Goal: Task Accomplishment & Management: Complete application form

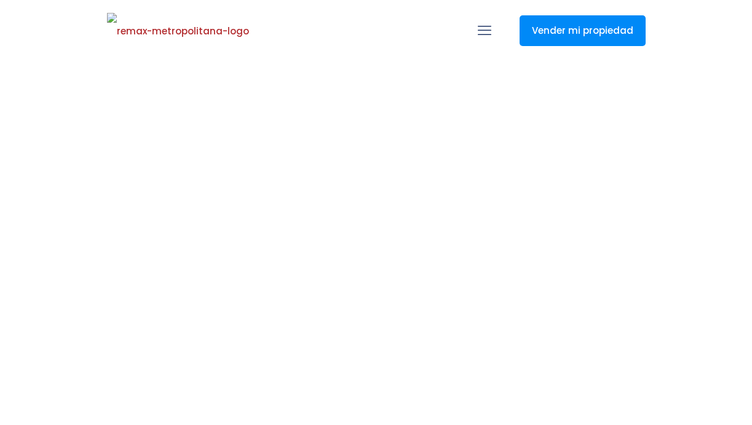
select select
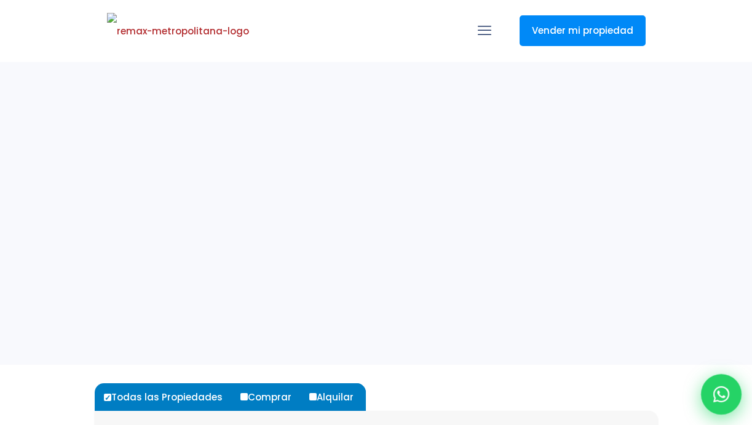
click at [724, 388] on icon at bounding box center [721, 395] width 16 height 16
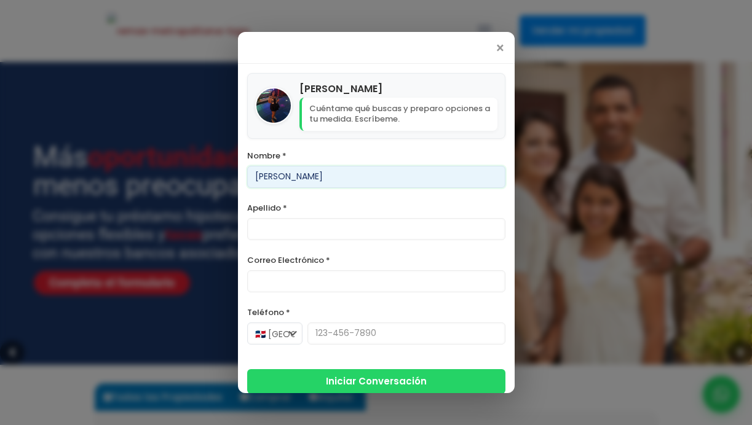
type input "[PERSON_NAME]"
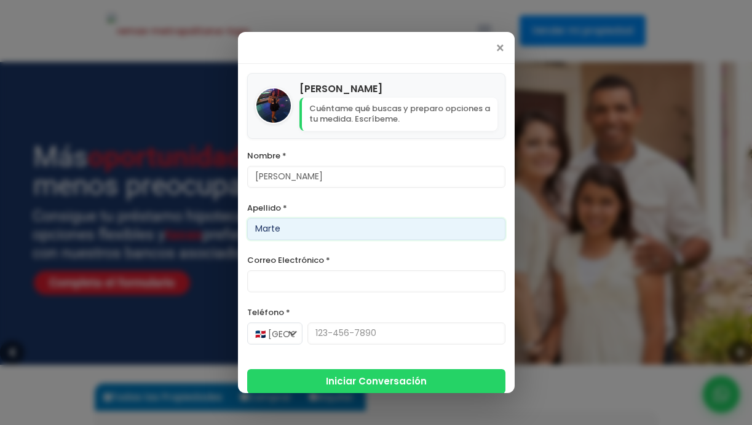
type input "Marte"
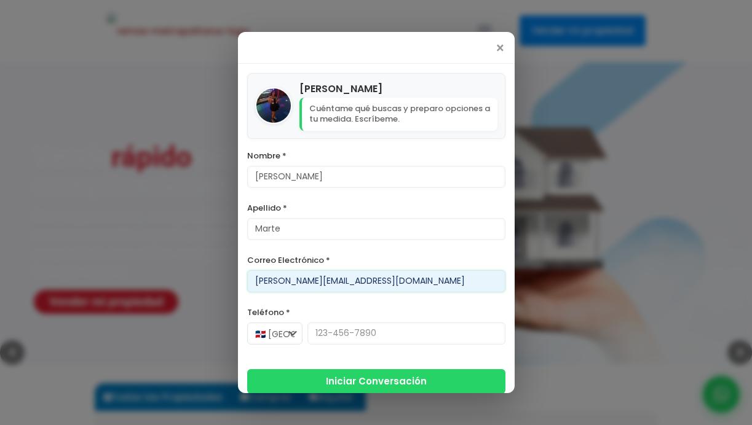
type input "[PERSON_NAME][EMAIL_ADDRESS][DOMAIN_NAME]"
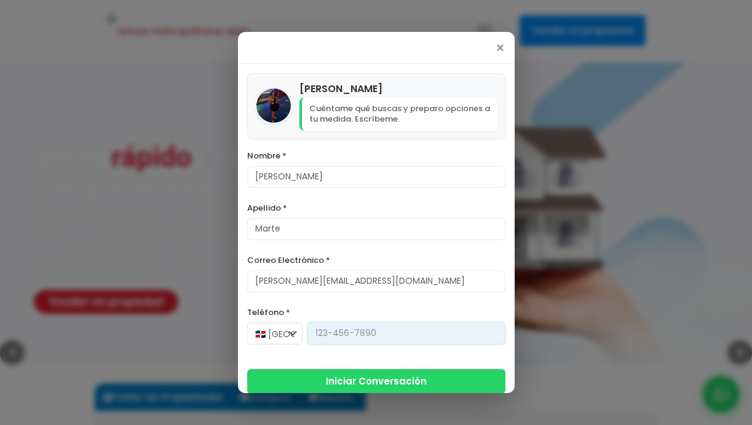
click at [347, 331] on input "Teléfono *" at bounding box center [406, 334] width 198 height 22
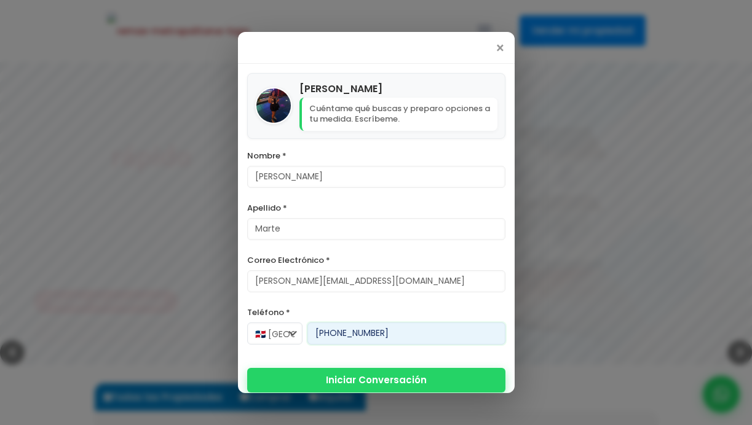
type input "[PHONE_NUMBER]"
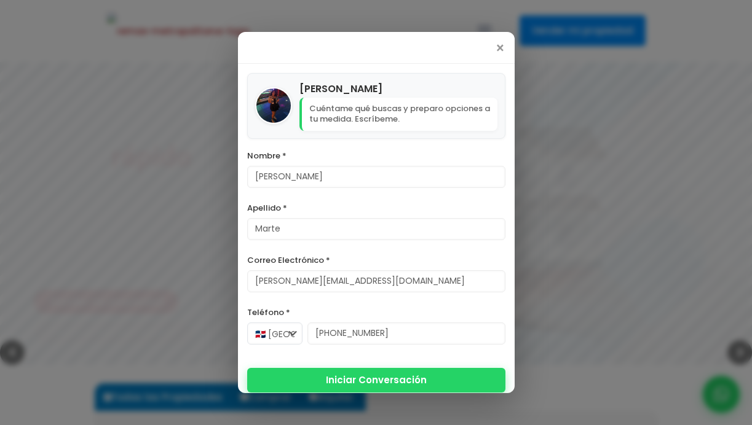
click at [378, 374] on button "Iniciar Conversación" at bounding box center [376, 380] width 258 height 25
